Goal: Navigation & Orientation: Find specific page/section

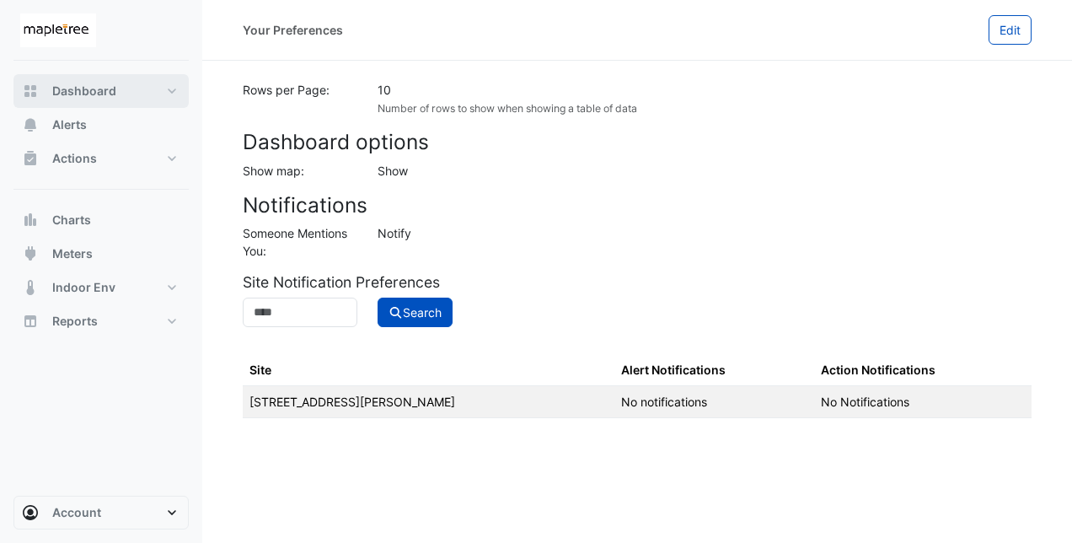
click at [98, 87] on span "Dashboard" at bounding box center [84, 91] width 64 height 17
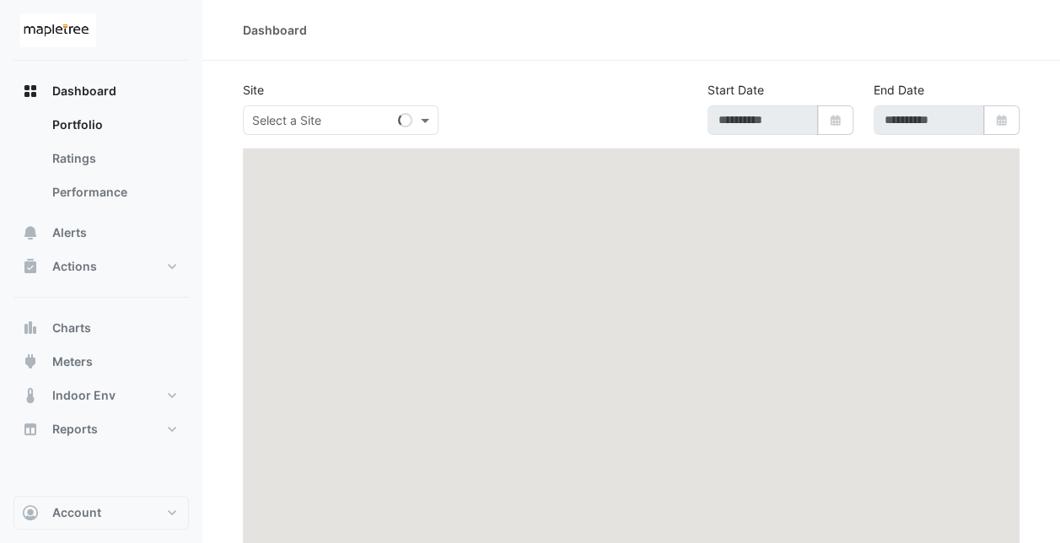
type input "**********"
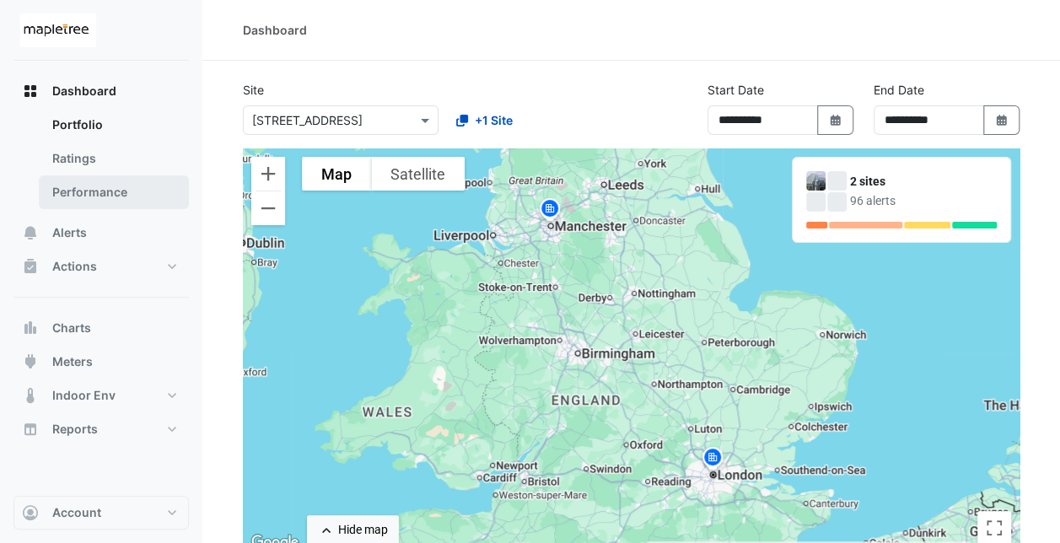
click at [99, 194] on link "Performance" at bounding box center [114, 192] width 150 height 34
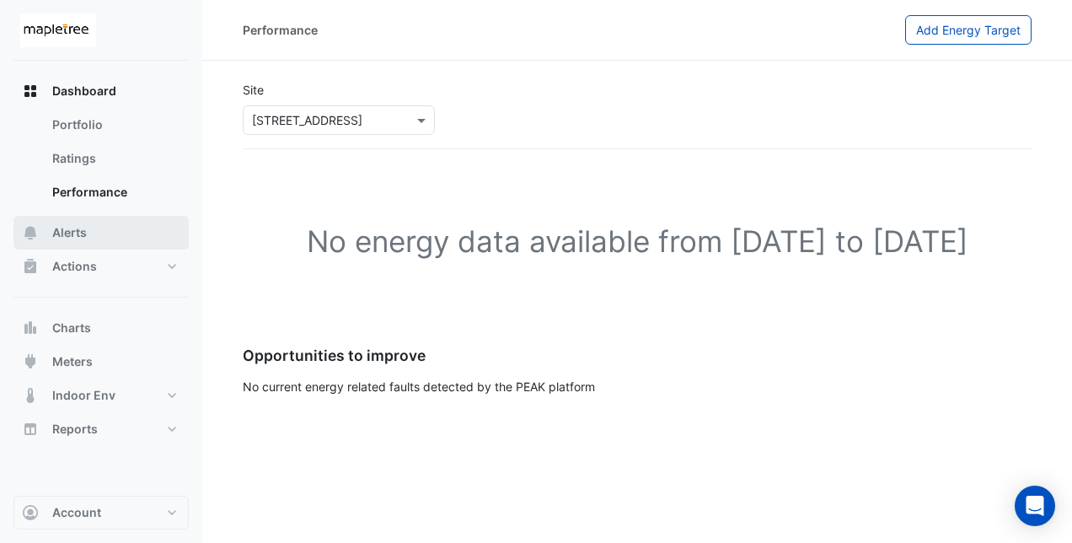
click at [86, 229] on span "Alerts" at bounding box center [69, 232] width 35 height 17
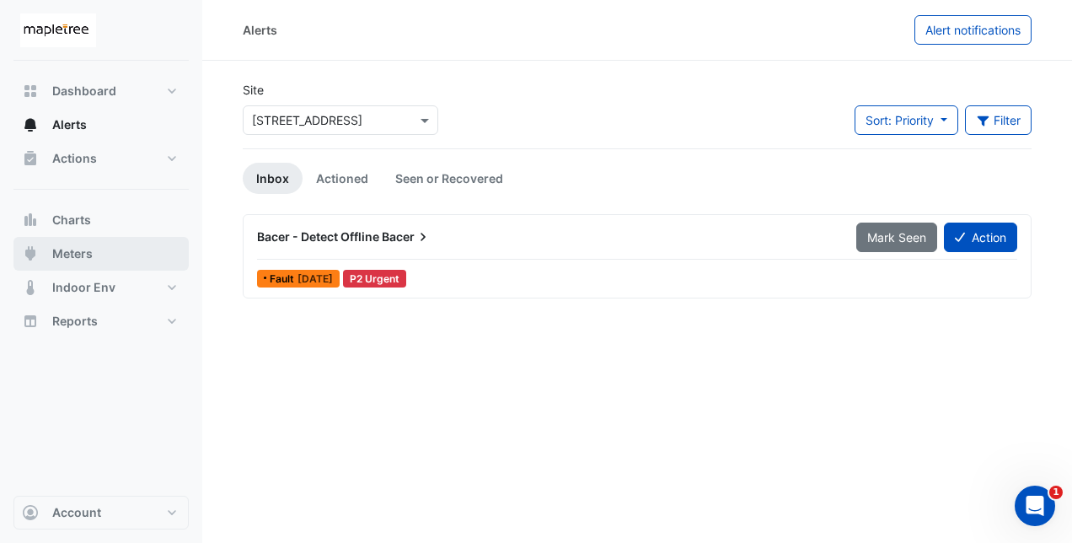
click at [105, 253] on button "Meters" at bounding box center [100, 254] width 175 height 34
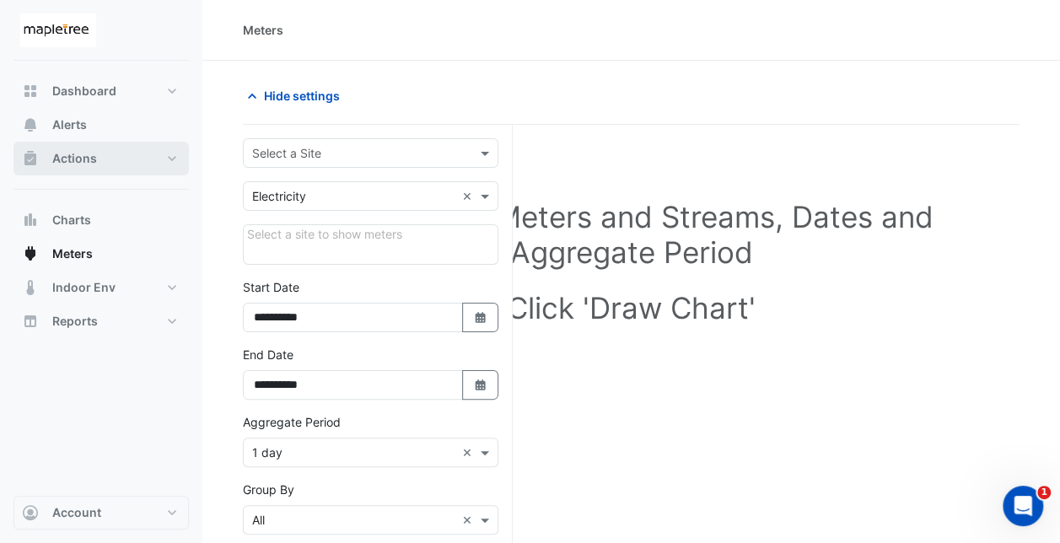
click at [83, 161] on span "Actions" at bounding box center [74, 158] width 45 height 17
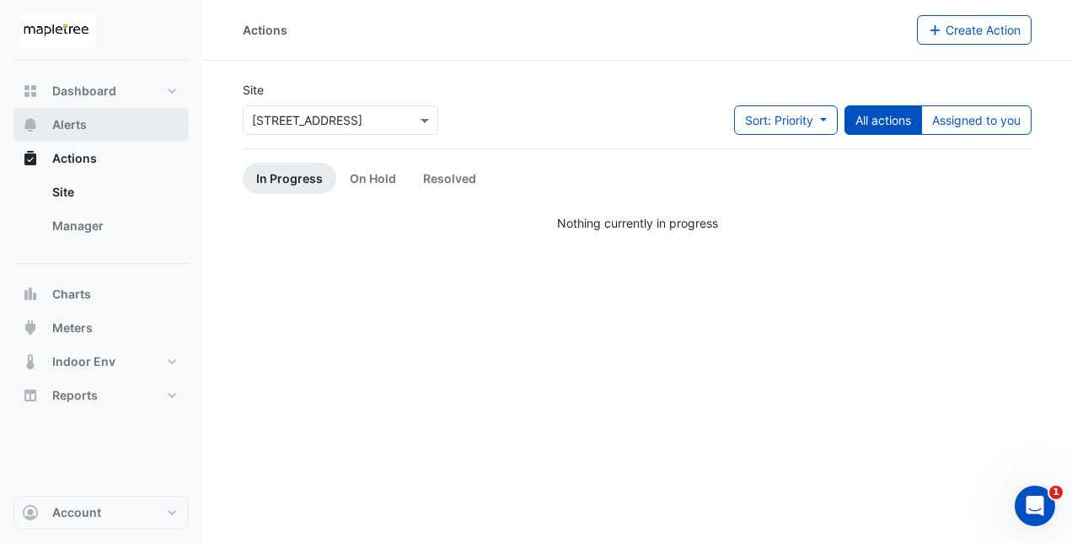
click at [94, 126] on button "Alerts" at bounding box center [100, 125] width 175 height 34
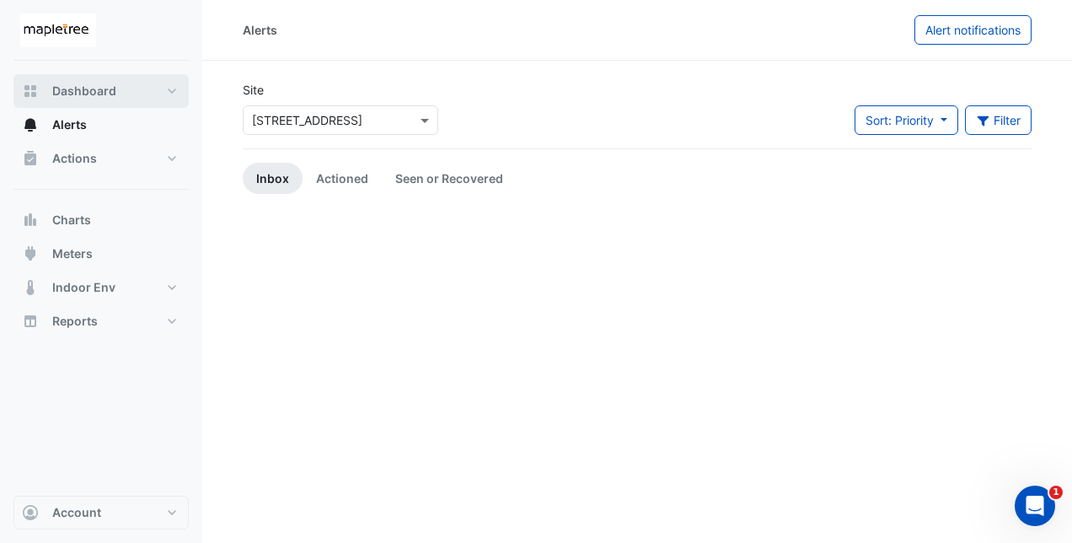
click at [110, 91] on span "Dashboard" at bounding box center [84, 91] width 64 height 17
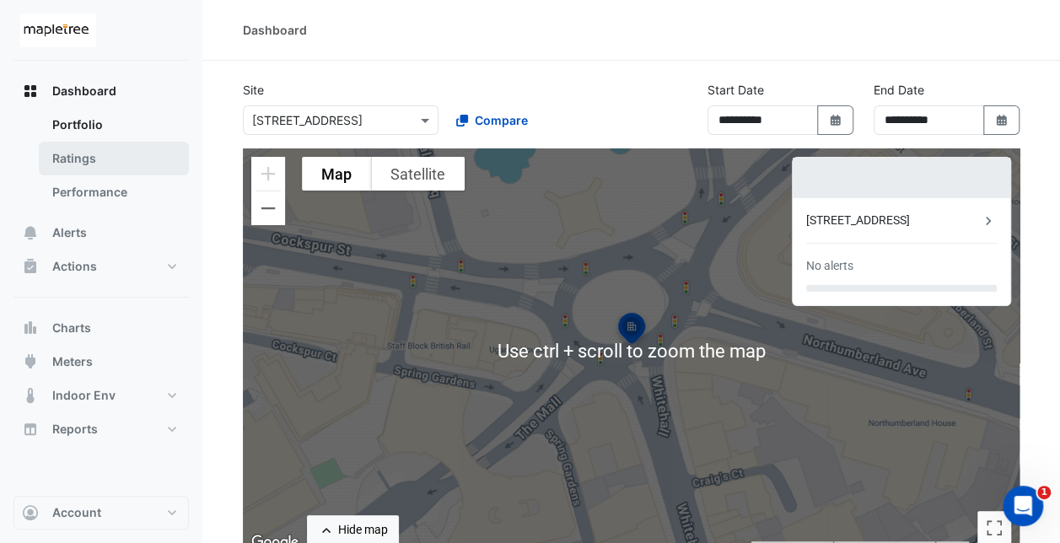
click at [135, 153] on link "Ratings" at bounding box center [114, 159] width 150 height 34
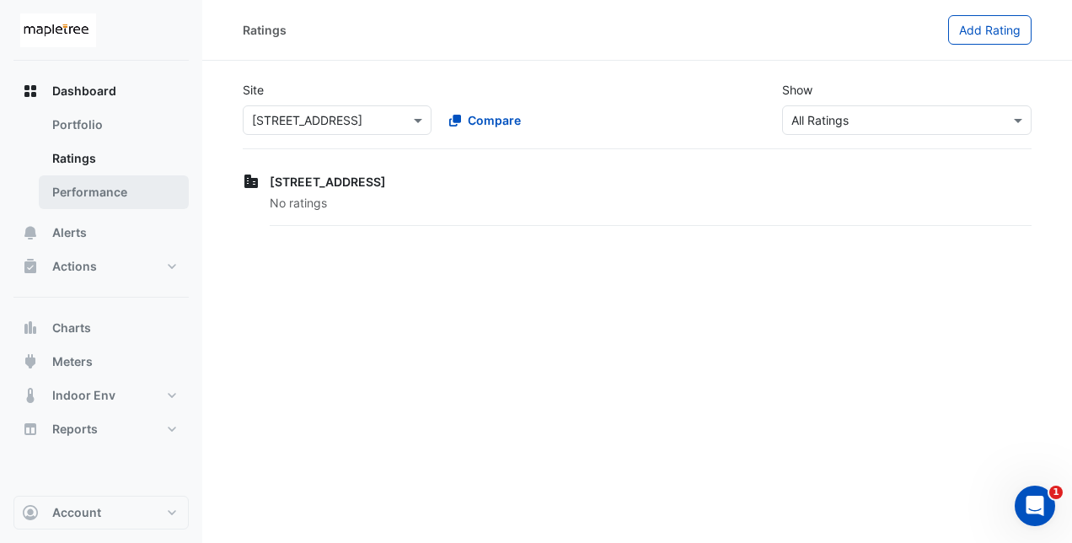
click at [70, 184] on link "Performance" at bounding box center [114, 192] width 150 height 34
